Goal: Information Seeking & Learning: Learn about a topic

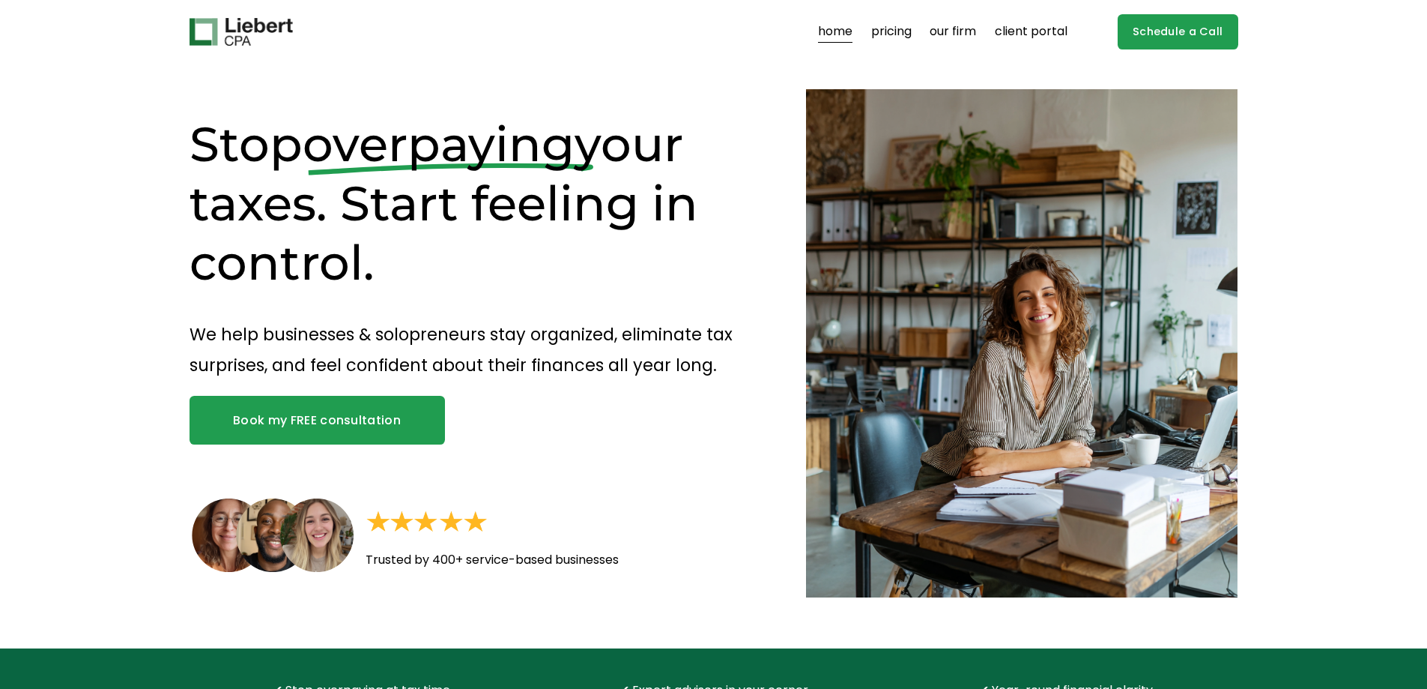
click at [947, 27] on link "our firm" at bounding box center [953, 32] width 46 height 24
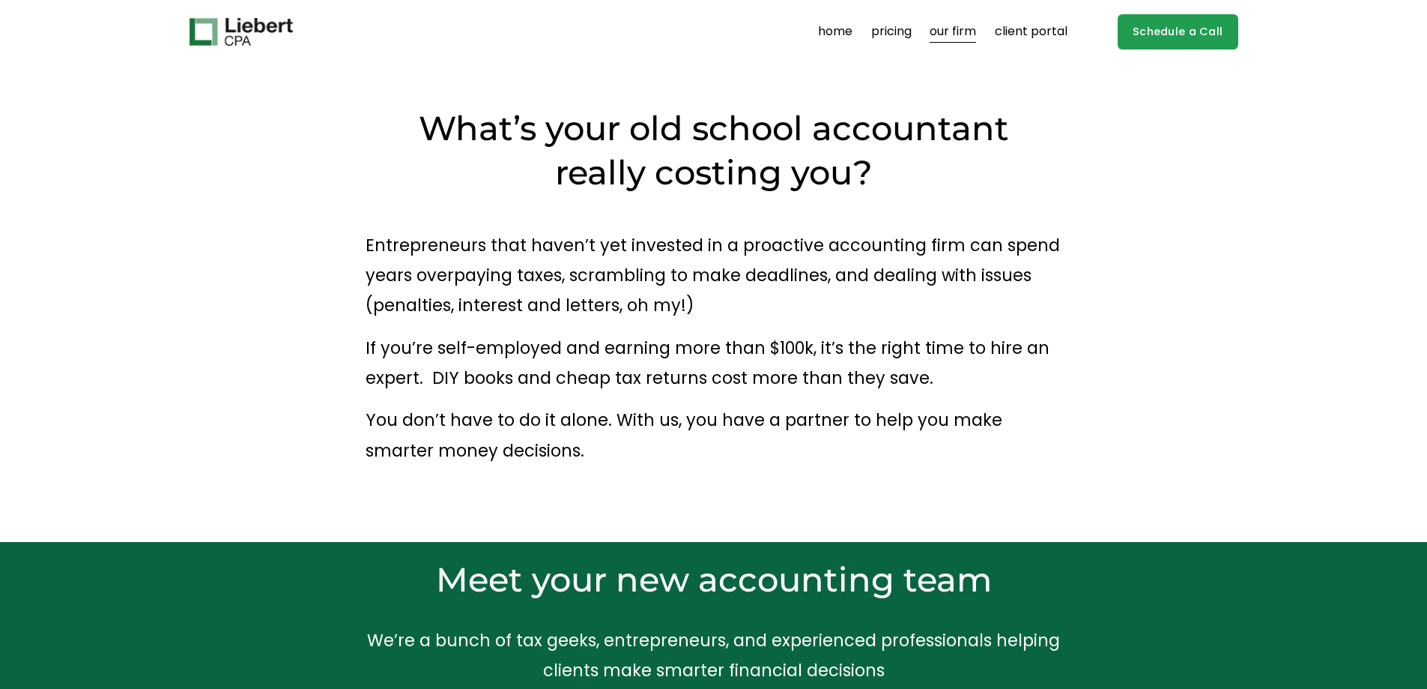
click at [886, 24] on link "pricing" at bounding box center [891, 32] width 40 height 24
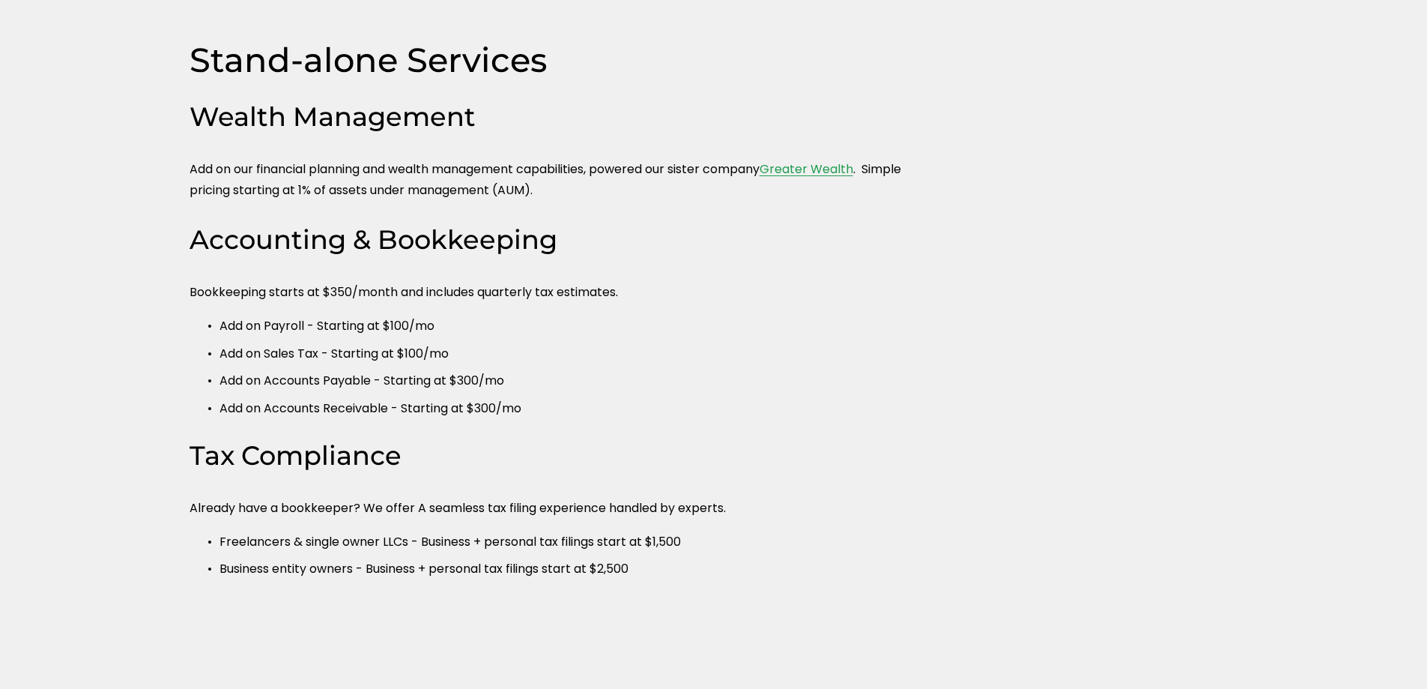
scroll to position [749, 0]
